Goal: Complete application form

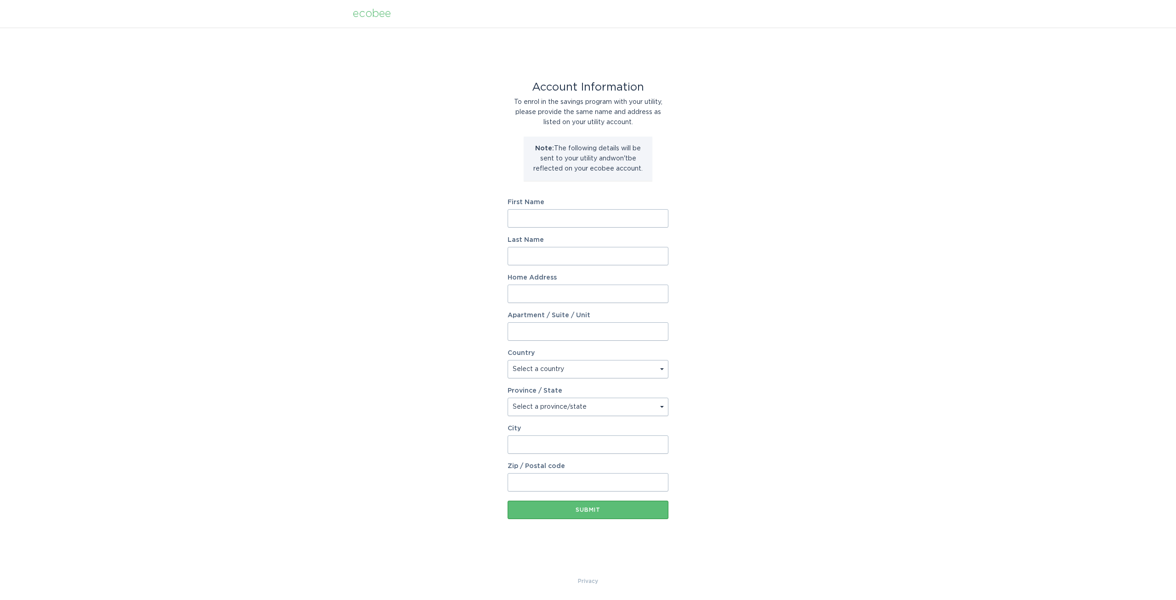
click at [557, 220] on input "First Name" at bounding box center [588, 218] width 161 height 18
type input "una"
type input "lee"
type input "75 Adley Road"
select select "US"
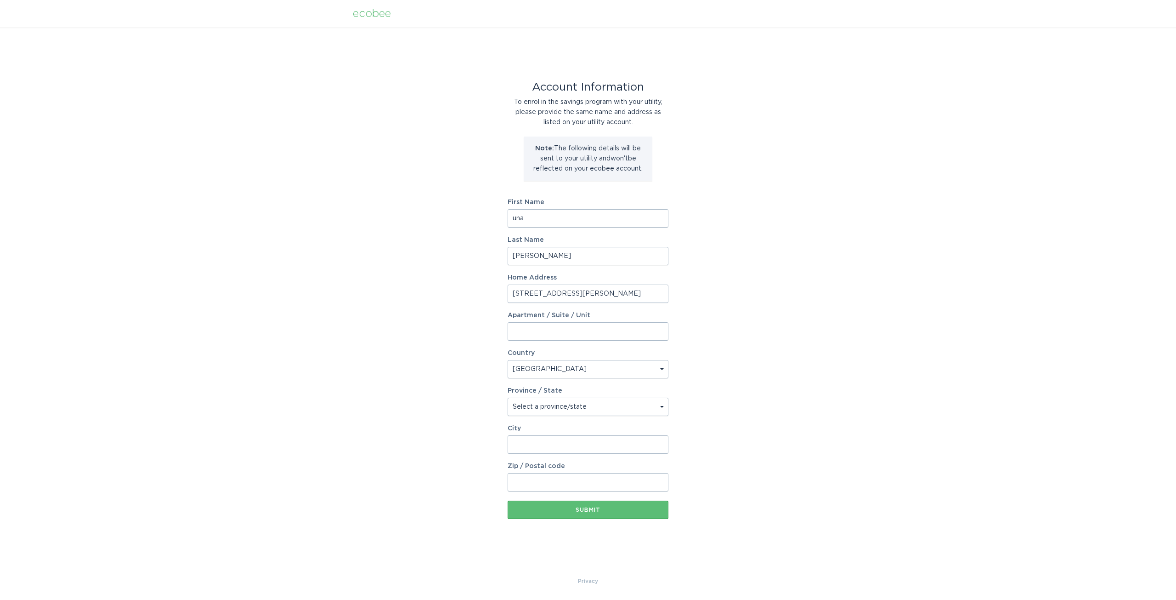
type input "Fairfield"
type input "06825"
select select "CT"
click at [583, 511] on div "Submit" at bounding box center [588, 510] width 152 height 6
